Goal: Information Seeking & Learning: Learn about a topic

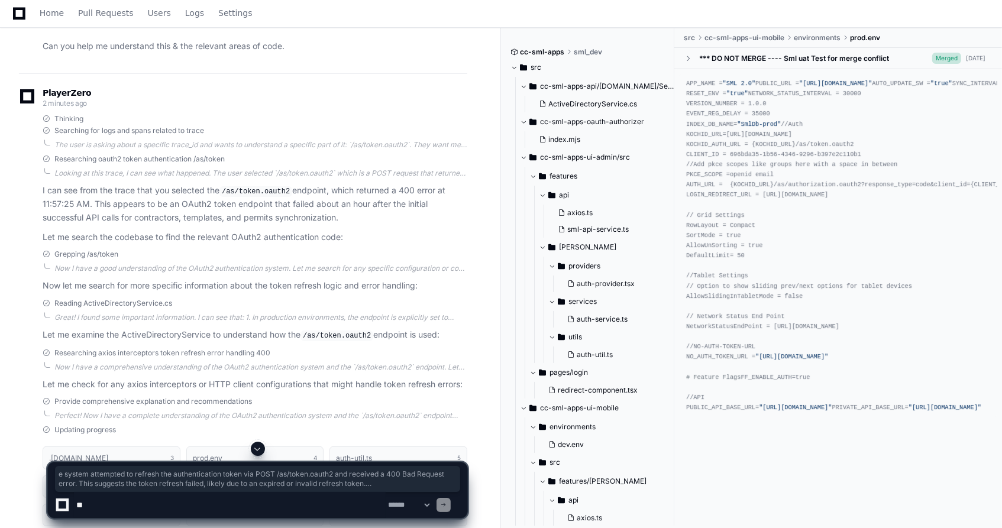
scroll to position [657, 0]
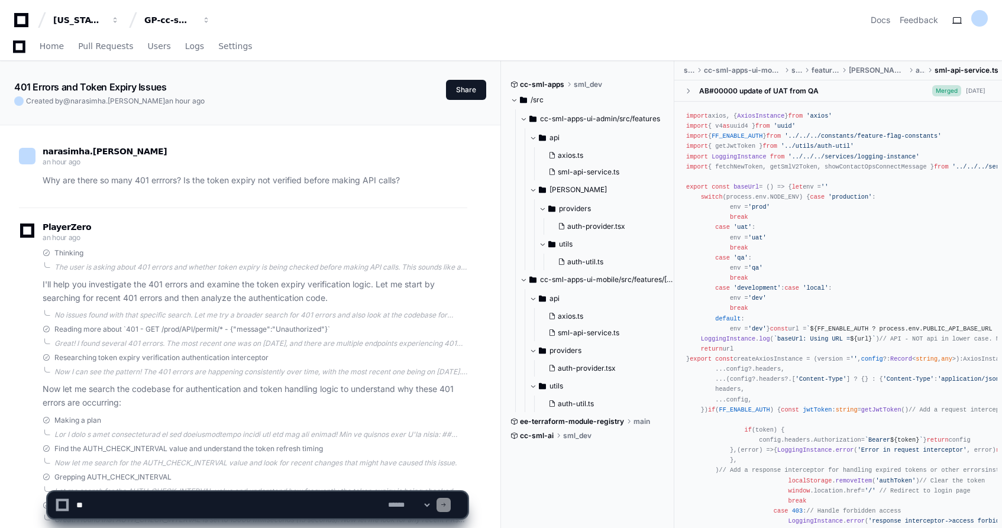
scroll to position [2012, 0]
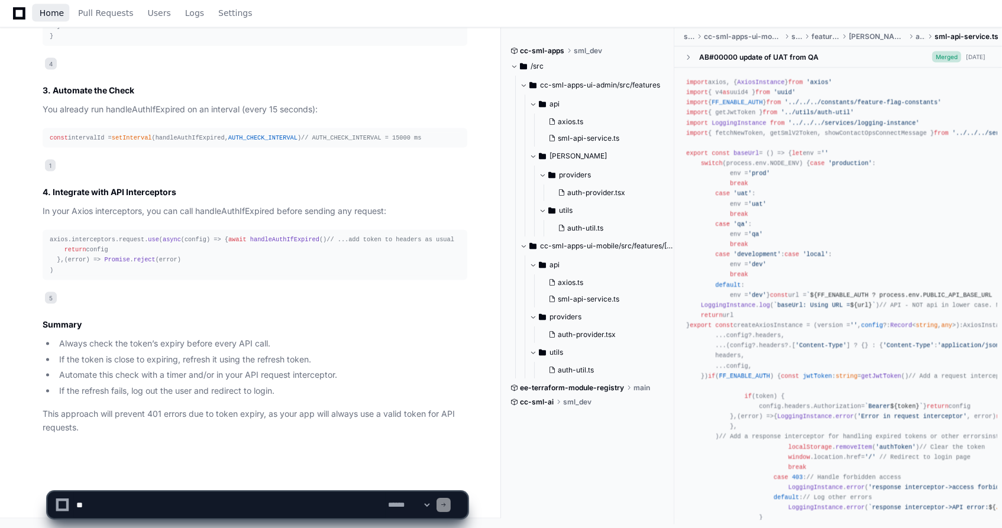
click at [52, 19] on link "Home" at bounding box center [52, 13] width 24 height 27
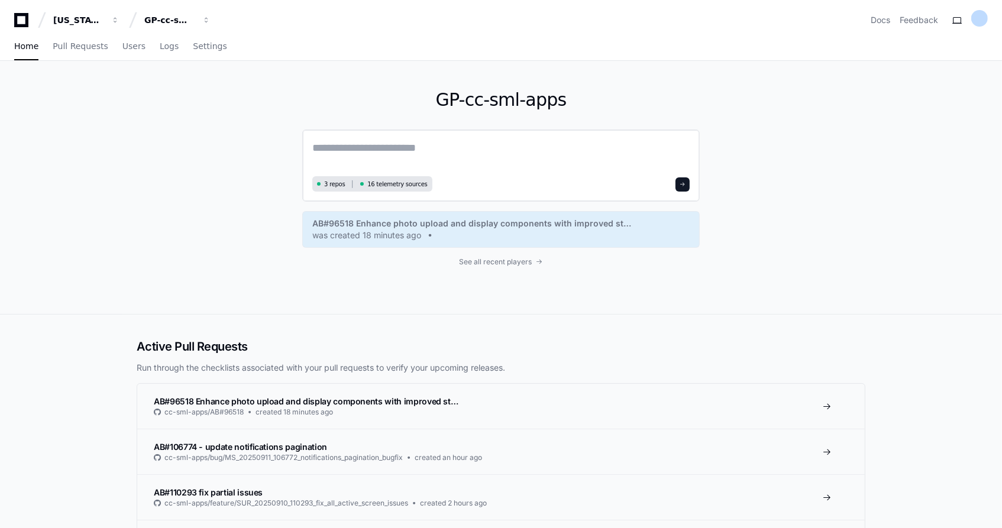
click at [356, 147] on textarea at bounding box center [501, 156] width 378 height 33
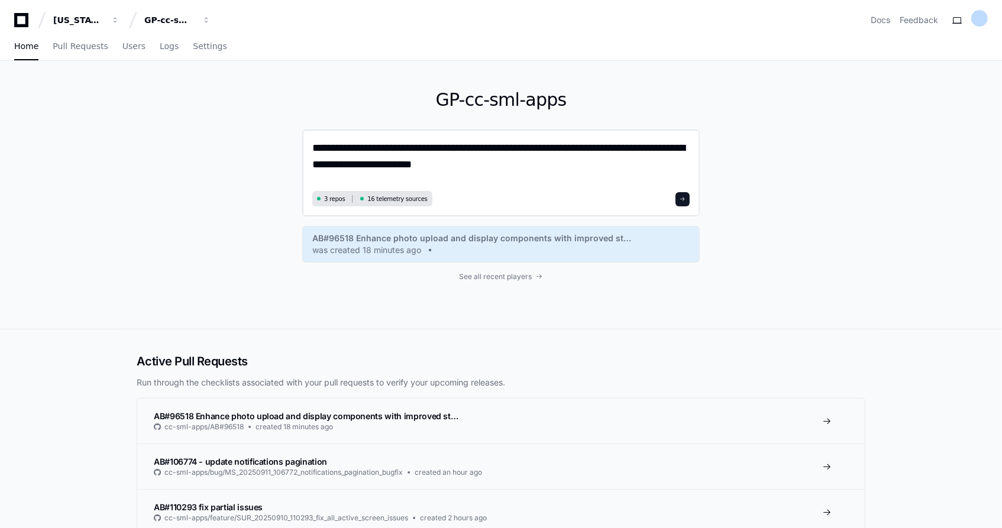
type textarea "**********"
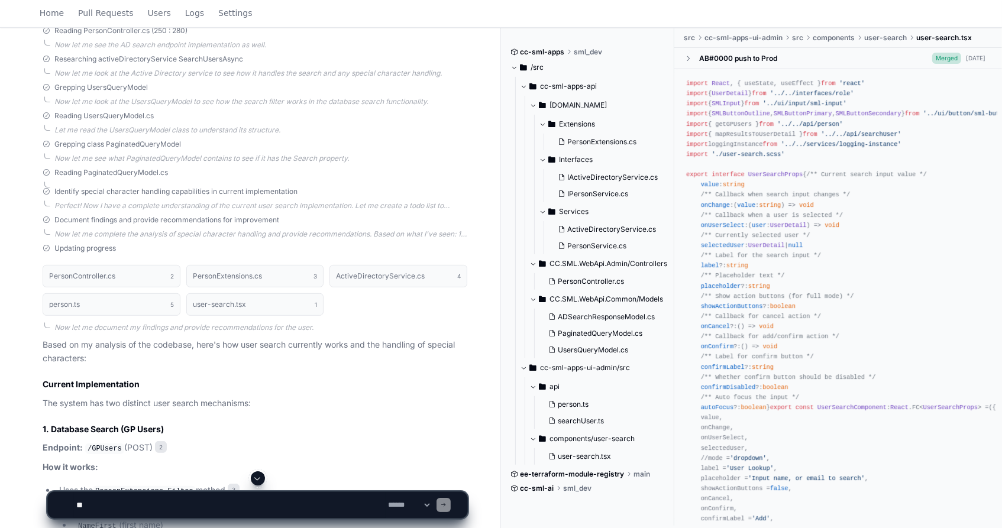
scroll to position [418, 0]
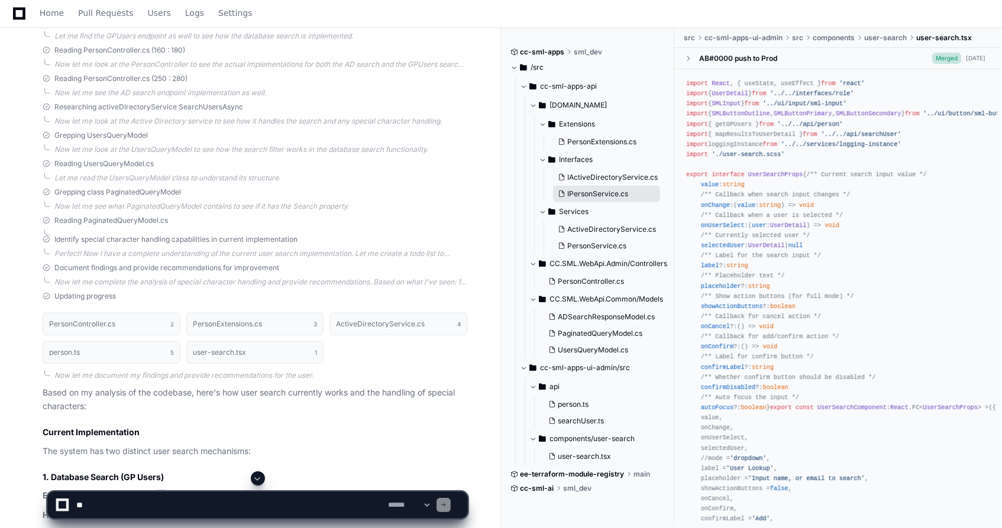
click at [596, 192] on span "IPersonService.cs" at bounding box center [597, 193] width 61 height 9
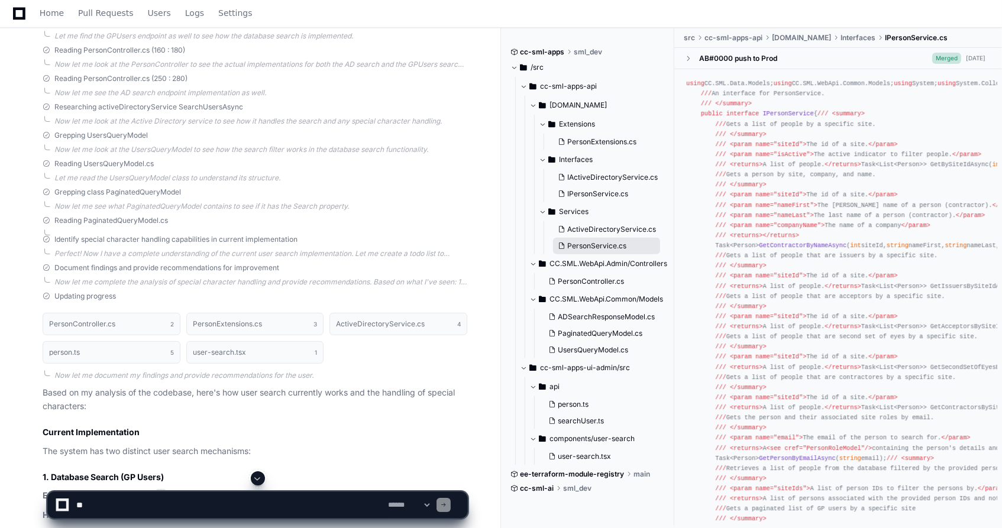
click at [596, 251] on button "PersonService.cs" at bounding box center [606, 246] width 107 height 17
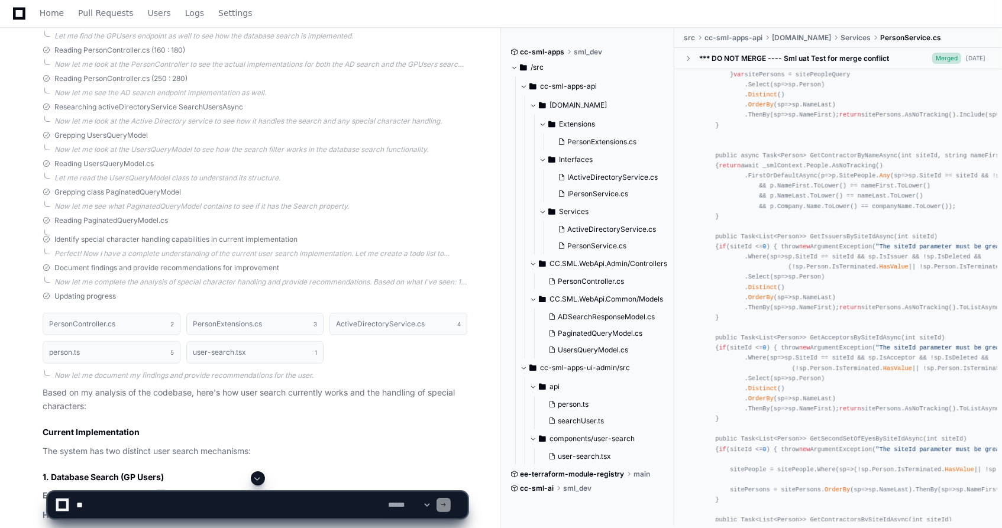
scroll to position [263, 0]
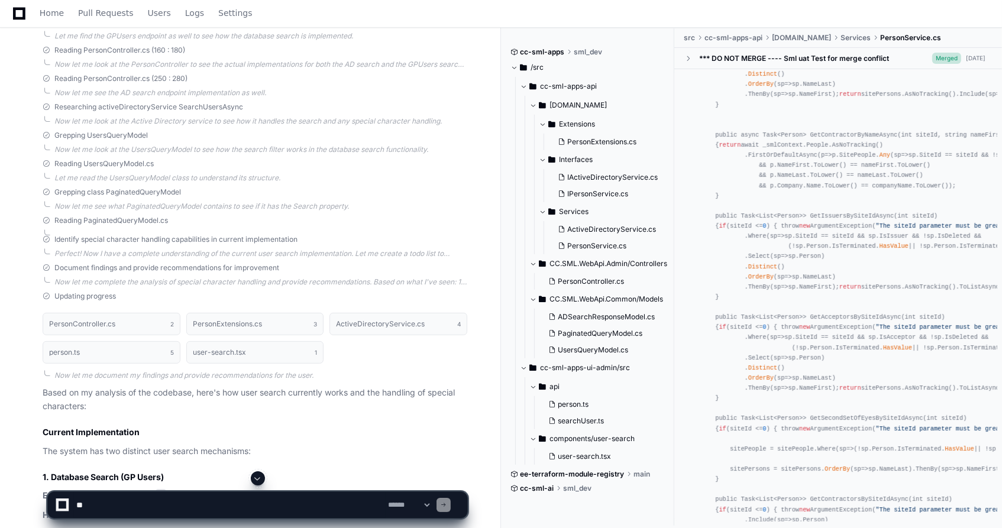
click at [821, 159] on span "p =>" at bounding box center [826, 154] width 11 height 7
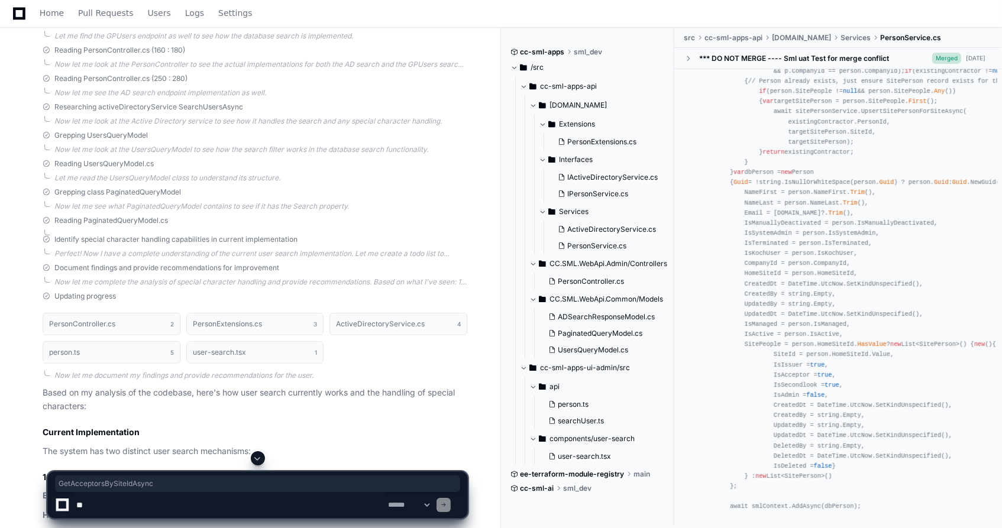
scroll to position [1577, 0]
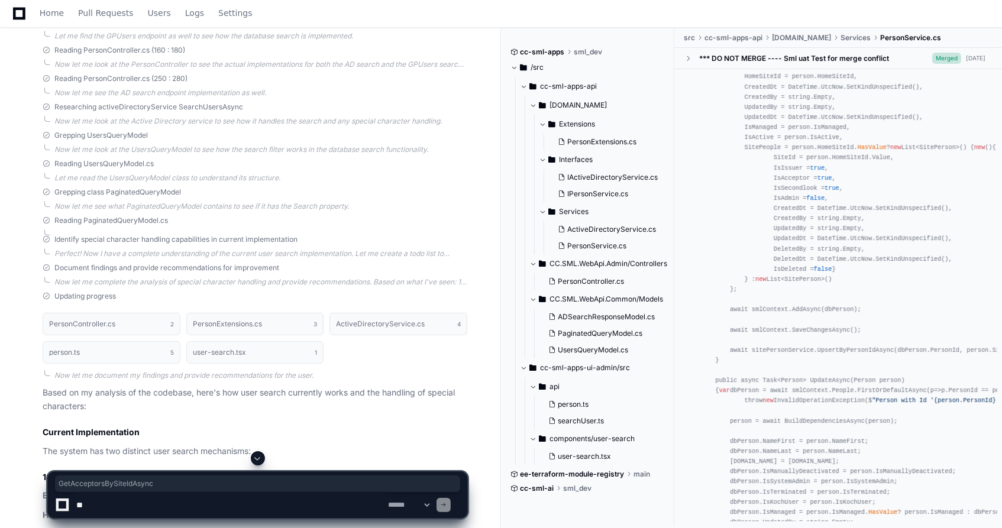
click at [170, 505] on textarea at bounding box center [230, 505] width 312 height 26
type textarea "*"
